Goal: Obtain resource: Download file/media

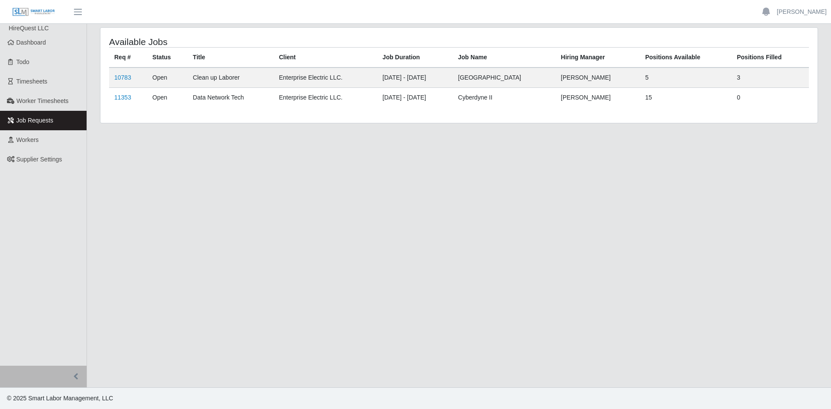
click at [33, 120] on span "Job Requests" at bounding box center [34, 120] width 37 height 7
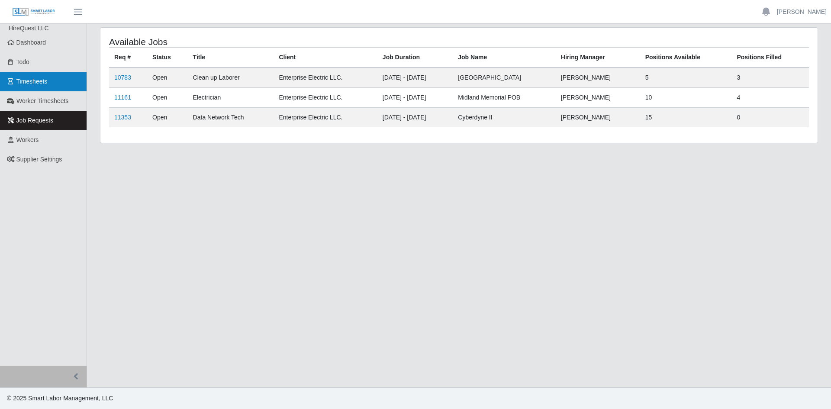
click at [32, 81] on span "Timesheets" at bounding box center [31, 81] width 31 height 7
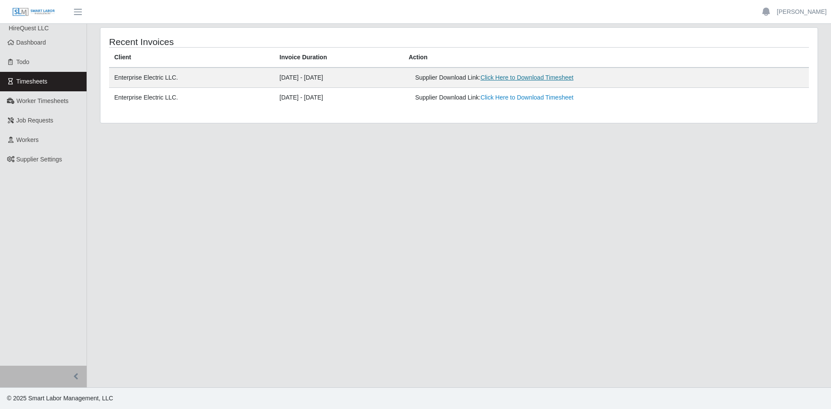
click at [537, 78] on link "Click Here to Download Timesheet" at bounding box center [527, 77] width 93 height 7
